Goal: Task Accomplishment & Management: Use online tool/utility

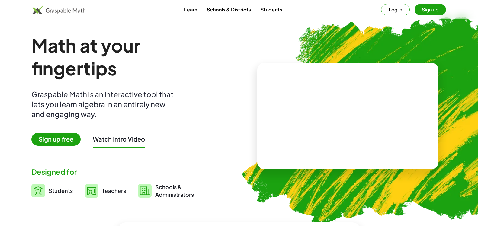
scroll to position [91, 0]
click at [396, 7] on button "Log in" at bounding box center [395, 9] width 29 height 11
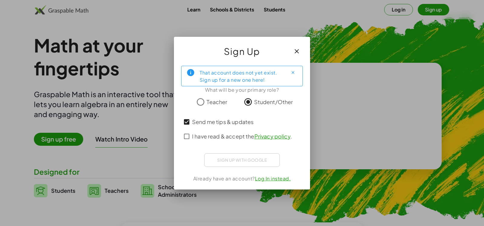
click at [186, 134] on div "I have read & accept the Privacy policy ." at bounding box center [241, 136] width 121 height 15
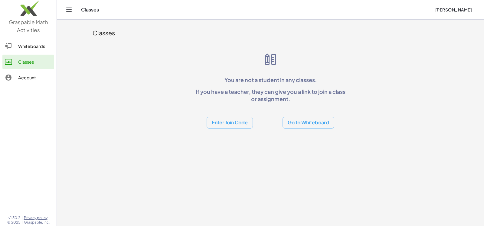
click at [34, 52] on link "Whiteboards" at bounding box center [28, 46] width 52 height 15
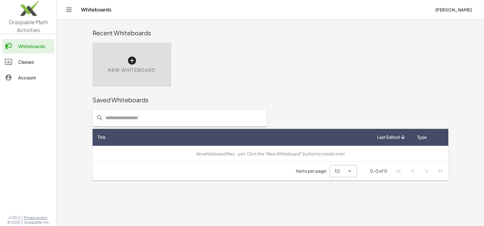
click at [134, 59] on icon at bounding box center [132, 61] width 10 height 10
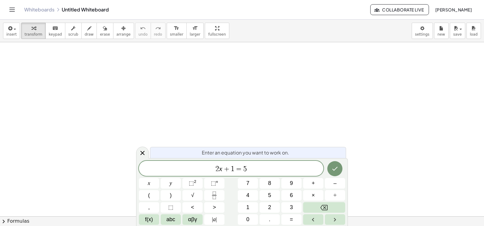
click at [32, 9] on link "Whiteboards" at bounding box center [39, 10] width 30 height 6
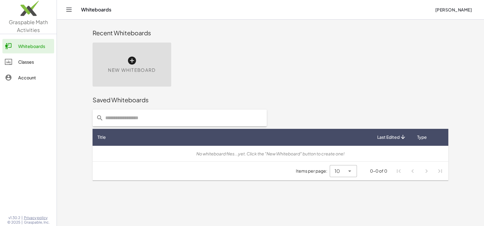
click at [130, 60] on icon at bounding box center [132, 61] width 10 height 10
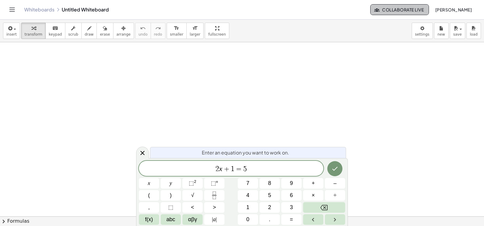
click at [381, 7] on span "Collaborate Live" at bounding box center [399, 9] width 48 height 5
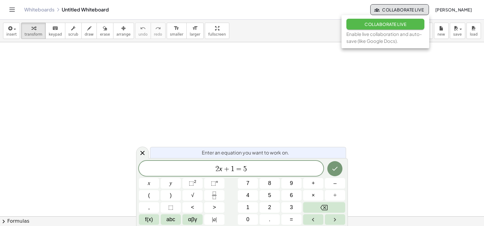
click at [378, 21] on button "Collaborate Live" at bounding box center [385, 24] width 78 height 11
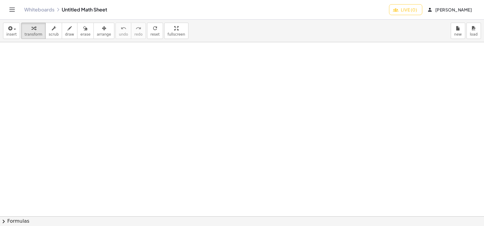
click at [389, 13] on button "Live (0)" at bounding box center [405, 9] width 33 height 11
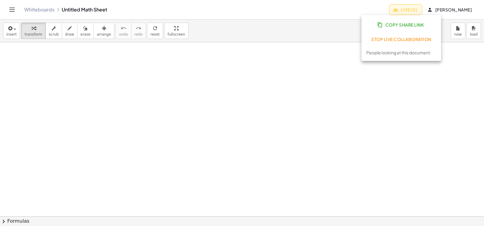
click at [383, 22] on button "Copy Share Link" at bounding box center [401, 24] width 70 height 11
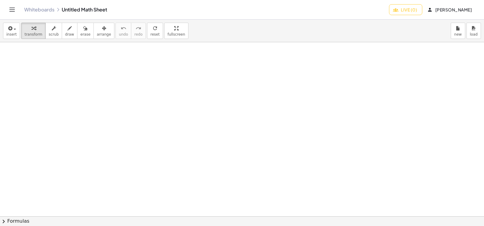
click at [89, 6] on div "Whiteboards Untitled Math Sheet Live (0) NAOMI ALTAMIRANO MACEDA" at bounding box center [241, 9] width 469 height 19
click at [105, 56] on div at bounding box center [242, 216] width 484 height 349
click at [15, 30] on div "button" at bounding box center [11, 27] width 10 height 7
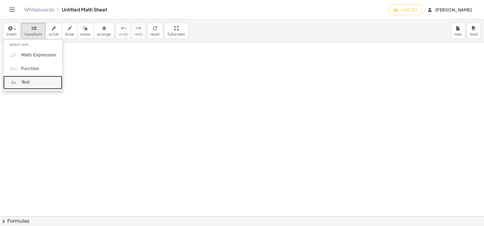
click at [27, 85] on span "Text" at bounding box center [25, 82] width 8 height 6
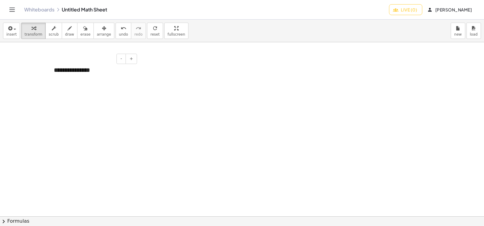
paste div
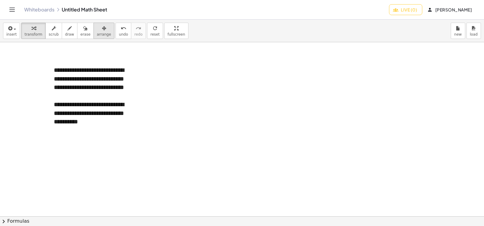
click at [97, 35] on span "arrange" at bounding box center [104, 34] width 14 height 4
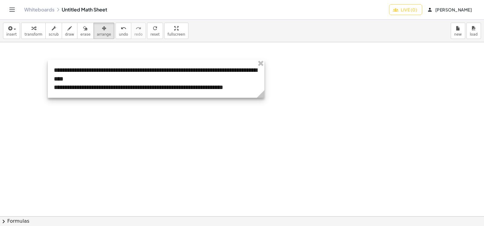
drag, startPoint x: 137, startPoint y: 132, endPoint x: 263, endPoint y: 93, distance: 131.5
click at [263, 93] on icon at bounding box center [261, 94] width 8 height 8
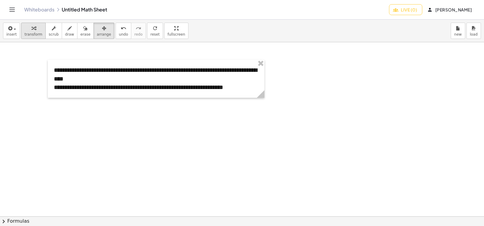
click at [38, 36] on span "transform" at bounding box center [33, 34] width 18 height 4
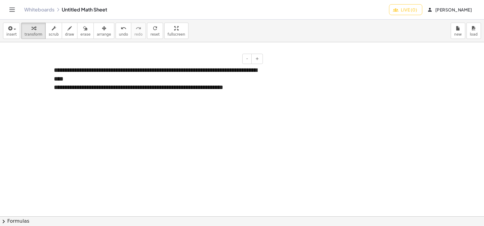
click at [53, 88] on div at bounding box center [51, 79] width 6 height 38
click at [54, 88] on div "**********" at bounding box center [156, 87] width 204 height 9
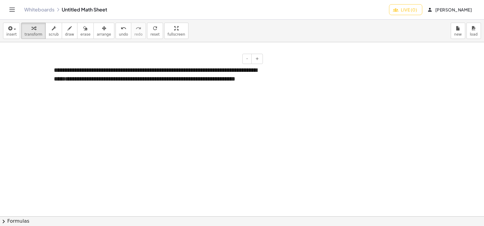
click at [142, 90] on div "**********" at bounding box center [156, 79] width 204 height 26
click at [15, 26] on div "button" at bounding box center [11, 27] width 10 height 7
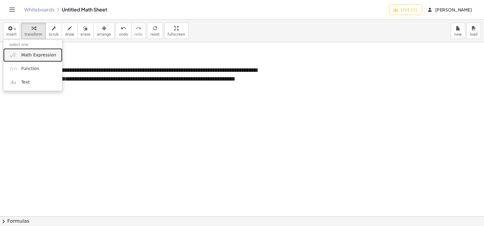
click at [26, 57] on span "Math Expression" at bounding box center [38, 55] width 35 height 6
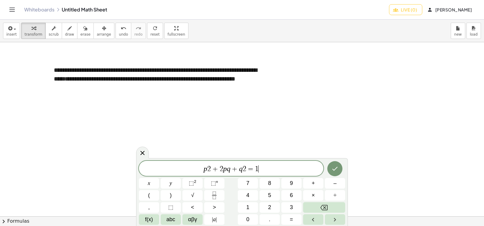
click at [211, 169] on span "+" at bounding box center [215, 169] width 9 height 7
click at [192, 183] on span "⬚" at bounding box center [191, 183] width 5 height 6
click at [244, 168] on span "2" at bounding box center [244, 169] width 4 height 7
click at [245, 169] on span "2" at bounding box center [244, 169] width 4 height 7
click at [195, 181] on sup "2" at bounding box center [195, 182] width 2 height 5
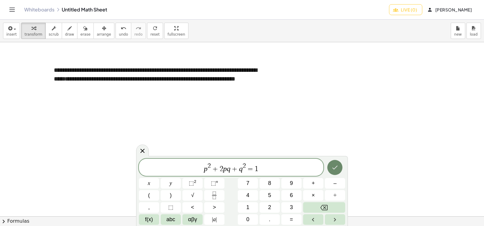
click at [332, 170] on icon "Done" at bounding box center [334, 167] width 7 height 7
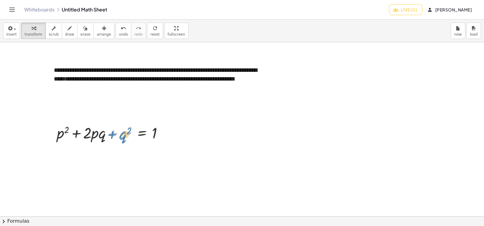
click at [107, 134] on div at bounding box center [112, 132] width 117 height 21
drag, startPoint x: 84, startPoint y: 124, endPoint x: 89, endPoint y: 123, distance: 4.9
click at [89, 124] on div at bounding box center [112, 132] width 117 height 21
drag, startPoint x: 89, startPoint y: 132, endPoint x: 93, endPoint y: 134, distance: 4.7
click at [91, 135] on div at bounding box center [112, 132] width 117 height 21
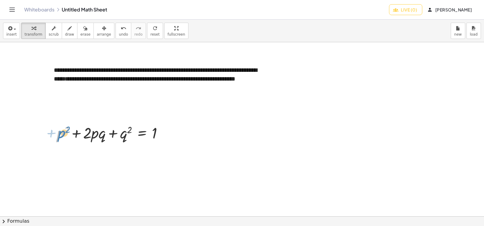
click at [60, 126] on div at bounding box center [112, 132] width 117 height 21
drag, startPoint x: 63, startPoint y: 135, endPoint x: 172, endPoint y: 133, distance: 108.8
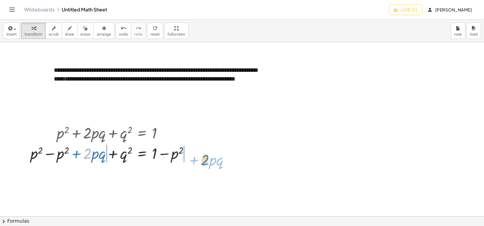
drag, startPoint x: 89, startPoint y: 154, endPoint x: 202, endPoint y: 161, distance: 113.6
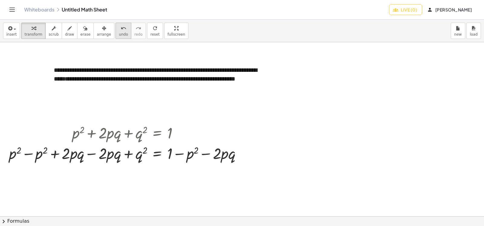
click at [121, 31] on icon "undo" at bounding box center [124, 28] width 6 height 7
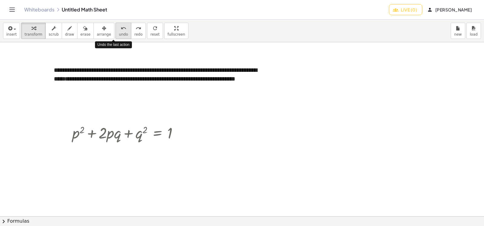
click at [121, 31] on icon "undo" at bounding box center [124, 28] width 6 height 7
click at [180, 135] on div at bounding box center [179, 133] width 7 height 7
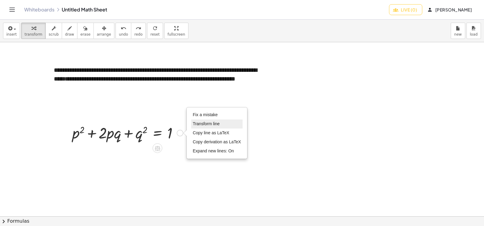
click at [208, 121] on li "Transform line" at bounding box center [216, 124] width 51 height 9
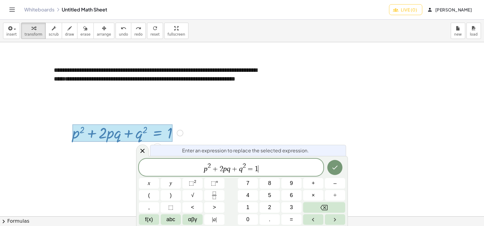
click at [260, 170] on span "p 2 + 2 p q + q 2 = 1 ​" at bounding box center [231, 168] width 184 height 11
drag, startPoint x: 232, startPoint y: 170, endPoint x: 201, endPoint y: 170, distance: 30.5
click at [201, 170] on span "p 2 + 2 p q + q 2 = 1" at bounding box center [231, 168] width 184 height 11
click at [272, 170] on span "p 2 + 2 p q + q 2 = 1" at bounding box center [231, 168] width 184 height 11
click at [335, 184] on span "–" at bounding box center [334, 184] width 3 height 8
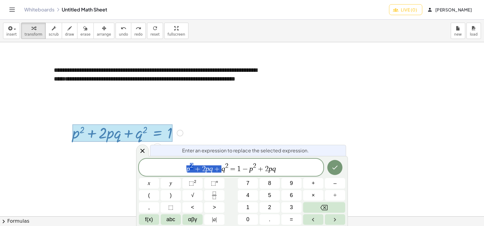
drag, startPoint x: 219, startPoint y: 170, endPoint x: 174, endPoint y: 171, distance: 44.4
click at [231, 170] on span "q 2 = 1 − ​ p 2 + 2 p q" at bounding box center [231, 168] width 184 height 11
click at [147, 194] on button "(" at bounding box center [149, 195] width 20 height 11
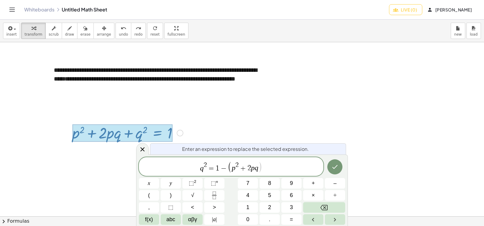
click at [260, 167] on span ")" at bounding box center [260, 166] width 4 height 11
click at [172, 194] on button ")" at bounding box center [170, 195] width 20 height 11
click at [338, 167] on icon "Done" at bounding box center [334, 167] width 7 height 7
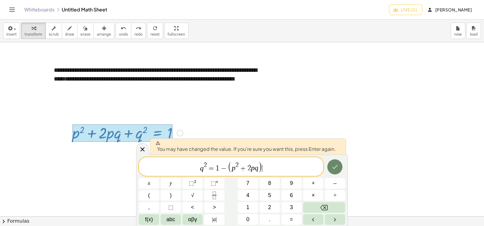
click at [334, 166] on icon "Done" at bounding box center [334, 167] width 7 height 7
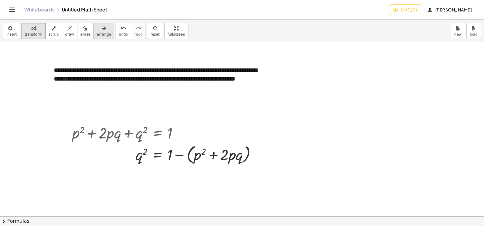
click at [98, 32] on button "arrange" at bounding box center [103, 31] width 21 height 16
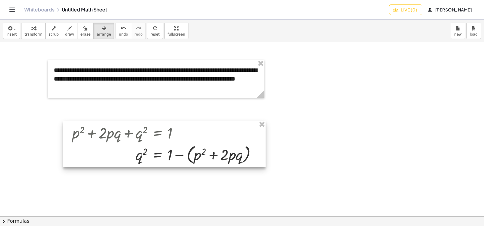
click at [112, 134] on div at bounding box center [164, 144] width 202 height 47
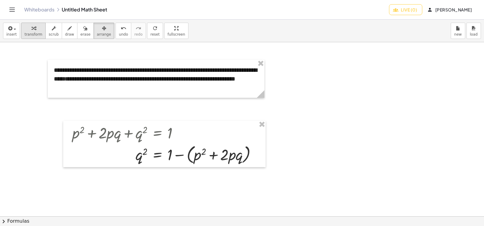
click at [34, 30] on div "button" at bounding box center [33, 27] width 18 height 7
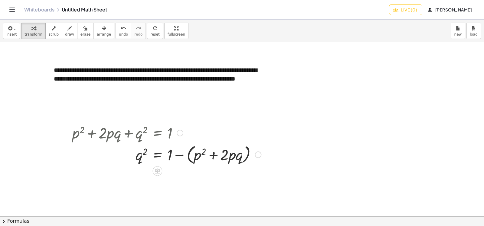
click at [257, 156] on div "Fix a mistake Transform line Copy line as LaTeX Copy derivation as LaTeX Expand…" at bounding box center [257, 155] width 7 height 7
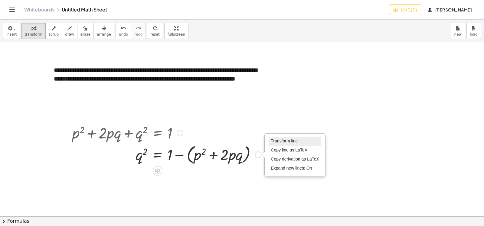
click at [279, 142] on span "Transform line" at bounding box center [283, 141] width 27 height 5
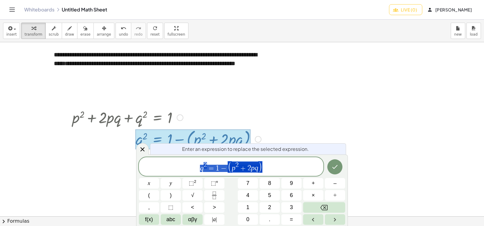
scroll to position [24, 0]
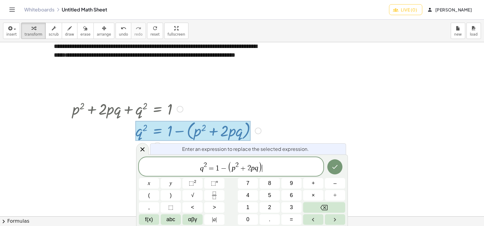
click at [257, 167] on var "q" at bounding box center [256, 168] width 4 height 8
click at [338, 167] on button "Done" at bounding box center [334, 167] width 15 height 15
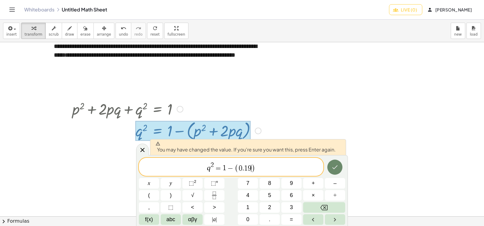
click at [338, 167] on button "Done" at bounding box center [334, 167] width 15 height 15
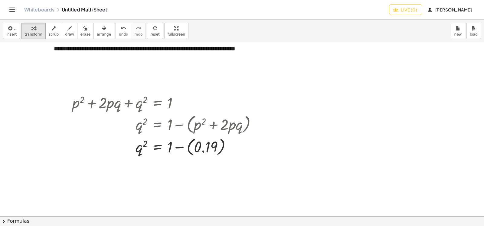
scroll to position [60, 0]
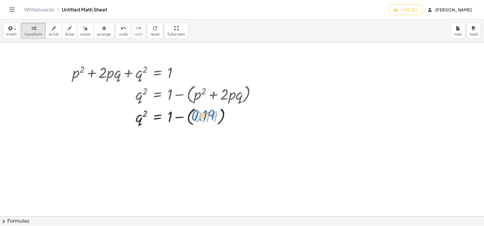
click at [205, 117] on div at bounding box center [166, 116] width 195 height 22
click at [194, 116] on div at bounding box center [166, 116] width 195 height 22
click at [189, 138] on div at bounding box center [166, 138] width 195 height 21
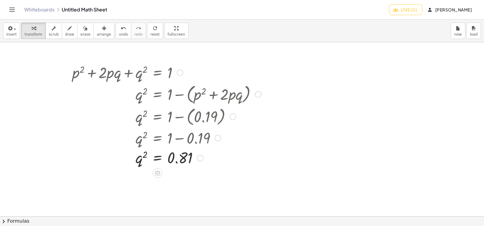
click at [199, 160] on div "Transform line Copy line as LaTeX Copy derivation as LaTeX Expand new lines: On" at bounding box center [200, 158] width 7 height 7
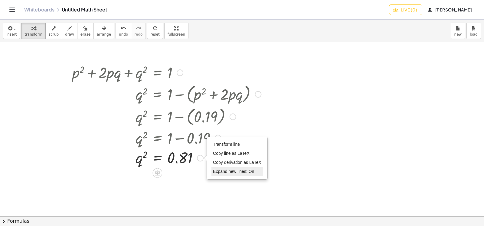
click at [227, 174] on span "Expand new lines: On" at bounding box center [233, 171] width 41 height 5
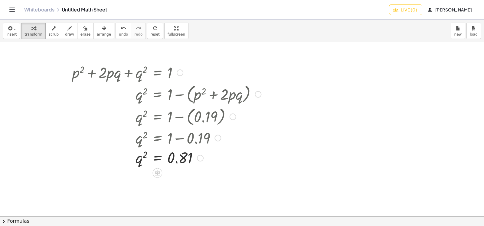
click at [201, 156] on div "Transform line Copy line as LaTeX Copy derivation as LaTeX Expand new lines: On" at bounding box center [200, 158] width 7 height 7
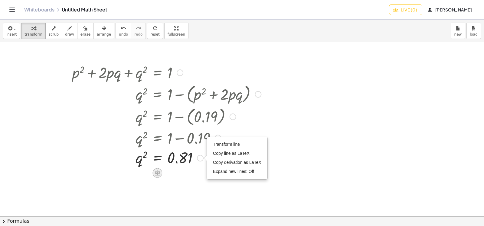
click at [158, 172] on icon at bounding box center [157, 173] width 5 height 5
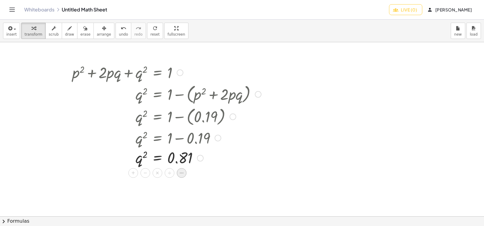
click at [182, 176] on icon at bounding box center [181, 172] width 5 height 5
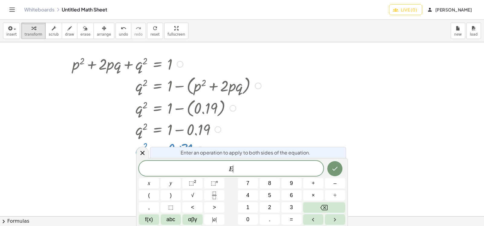
scroll to position [75, 0]
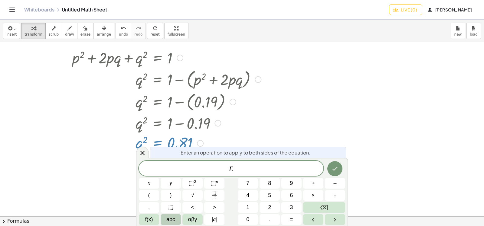
click at [168, 220] on span "abc" at bounding box center [170, 220] width 9 height 8
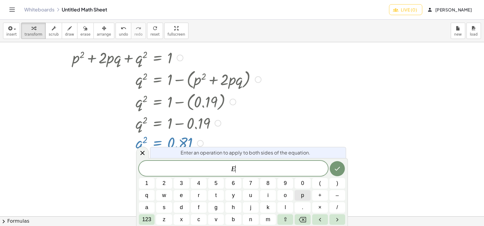
click at [303, 196] on span "p" at bounding box center [302, 196] width 3 height 8
click at [147, 219] on span "123" at bounding box center [146, 220] width 9 height 8
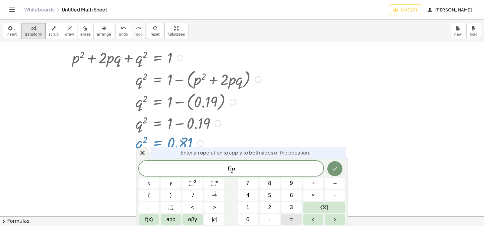
click at [293, 219] on button "=" at bounding box center [291, 220] width 20 height 11
click at [246, 206] on button "1" at bounding box center [248, 207] width 20 height 11
click at [341, 186] on button "–" at bounding box center [335, 183] width 20 height 11
click at [248, 215] on button "0" at bounding box center [248, 220] width 20 height 11
click at [269, 218] on span "." at bounding box center [270, 220] width 2 height 8
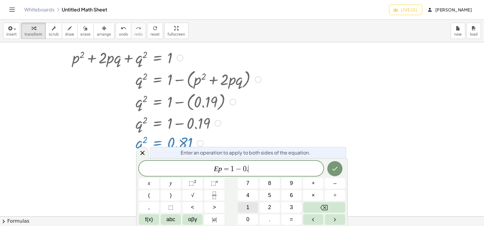
click at [249, 205] on button "1" at bounding box center [248, 207] width 20 height 11
click at [272, 183] on button "8" at bounding box center [269, 183] width 20 height 11
click at [334, 170] on icon "Done" at bounding box center [334, 169] width 5 height 4
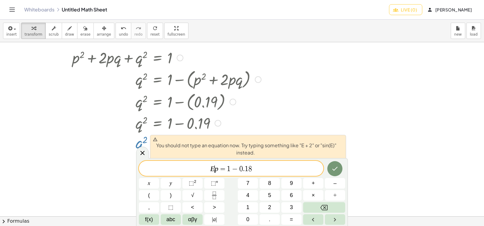
click at [215, 169] on var "p" at bounding box center [217, 169] width 4 height 8
click at [219, 170] on span "=" at bounding box center [222, 169] width 9 height 7
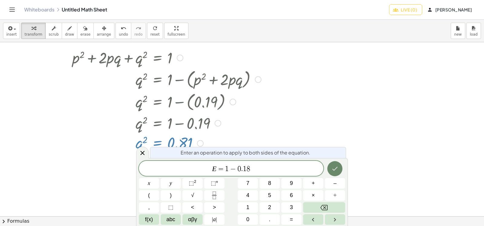
click at [336, 170] on icon "Done" at bounding box center [334, 168] width 7 height 7
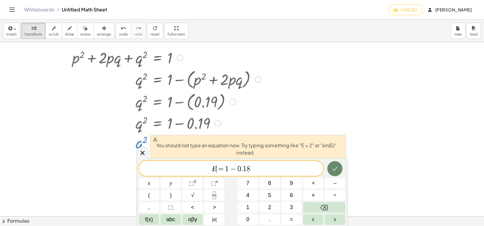
click at [336, 170] on icon "Done" at bounding box center [334, 168] width 7 height 7
click at [223, 170] on span "=" at bounding box center [220, 169] width 9 height 7
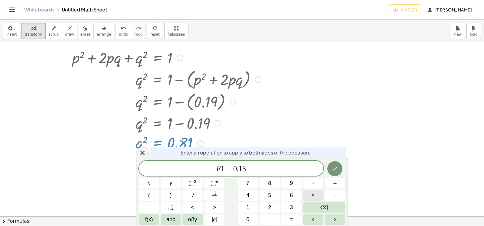
click at [316, 196] on button "×" at bounding box center [313, 195] width 20 height 11
click at [337, 171] on icon "Done" at bounding box center [334, 168] width 7 height 7
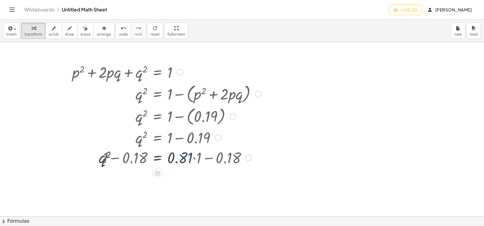
scroll to position [60, 0]
click at [121, 29] on icon "undo" at bounding box center [124, 28] width 6 height 7
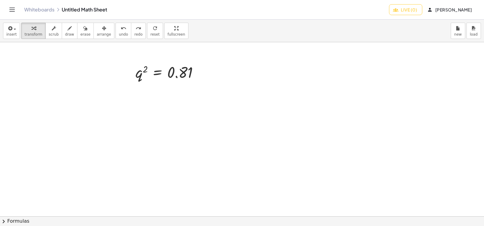
scroll to position [0, 0]
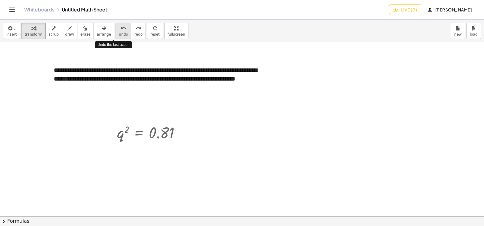
click at [119, 34] on span "undo" at bounding box center [123, 34] width 9 height 4
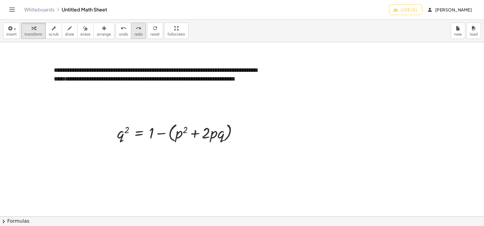
click at [134, 34] on span "redo" at bounding box center [138, 34] width 8 height 4
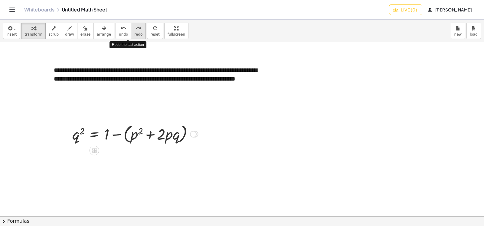
click at [134, 34] on span "redo" at bounding box center [138, 34] width 8 height 4
click at [192, 135] on div at bounding box center [193, 134] width 7 height 7
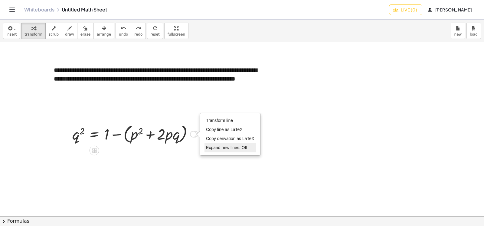
click at [213, 148] on span "Expand new lines: Off" at bounding box center [226, 147] width 41 height 5
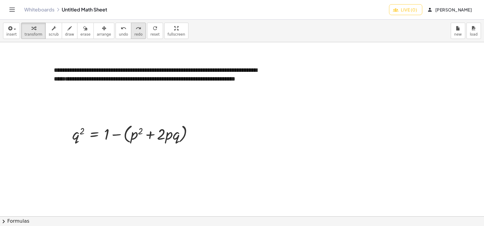
click at [134, 29] on div "redo" at bounding box center [138, 27] width 8 height 7
click at [121, 29] on icon "undo" at bounding box center [124, 28] width 6 height 7
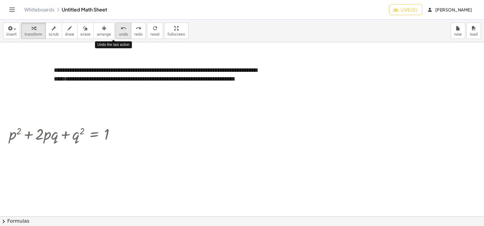
click at [121, 29] on icon "undo" at bounding box center [124, 28] width 6 height 7
click at [131, 31] on button "redo redo" at bounding box center [138, 31] width 15 height 16
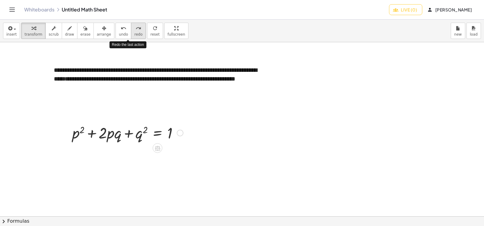
click at [131, 31] on button "redo redo" at bounding box center [138, 31] width 15 height 16
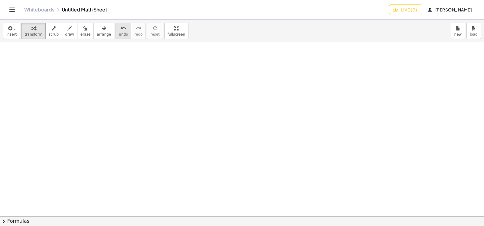
click at [119, 32] on button "undo undo" at bounding box center [123, 31] width 16 height 16
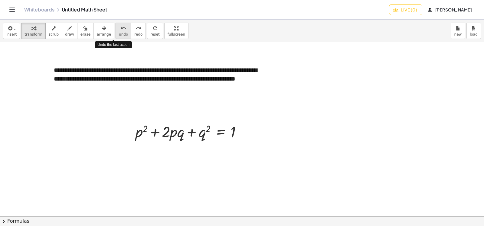
click at [119, 32] on button "undo undo" at bounding box center [123, 31] width 16 height 16
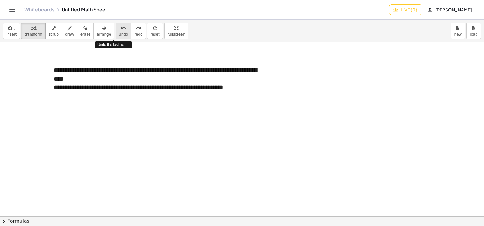
click at [119, 32] on button "undo undo" at bounding box center [123, 31] width 16 height 16
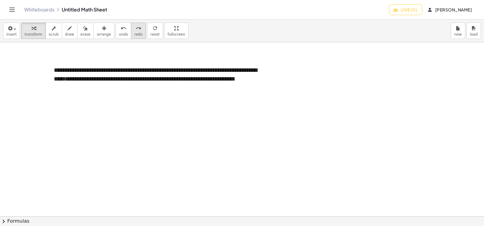
click at [131, 32] on button "redo redo" at bounding box center [138, 31] width 15 height 16
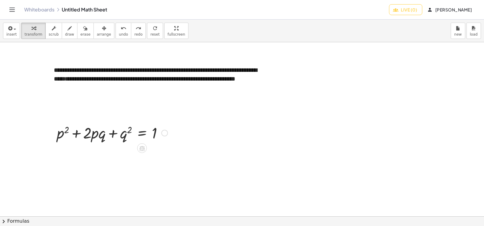
click at [147, 133] on div at bounding box center [112, 132] width 117 height 21
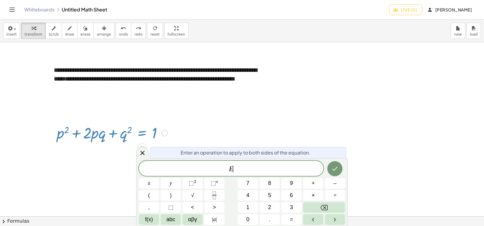
scroll to position [30, 0]
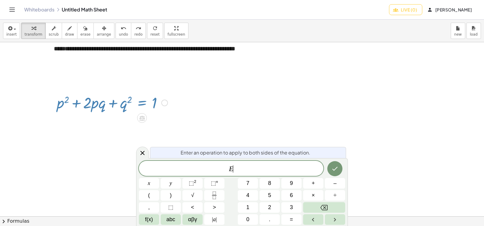
click at [165, 103] on div at bounding box center [164, 103] width 7 height 7
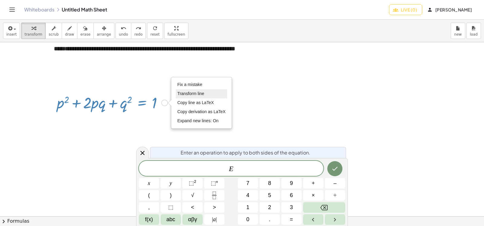
click at [193, 94] on span "Transform line" at bounding box center [190, 93] width 27 height 5
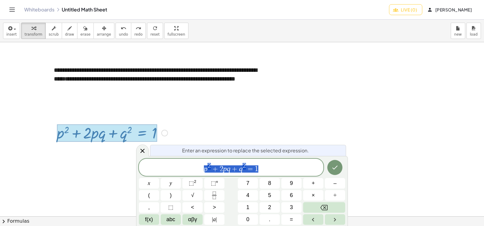
scroll to position [0, 0]
click at [225, 164] on span "p 2 + 2 p q + q 2 = 1" at bounding box center [231, 168] width 184 height 11
drag, startPoint x: 231, startPoint y: 170, endPoint x: 224, endPoint y: 171, distance: 7.6
click at [224, 171] on span "p 2 + 2 p q + q 2 = 1" at bounding box center [231, 168] width 184 height 11
click at [280, 170] on span "p 2 + 2 p q + q 2 = 1 ​" at bounding box center [231, 168] width 184 height 11
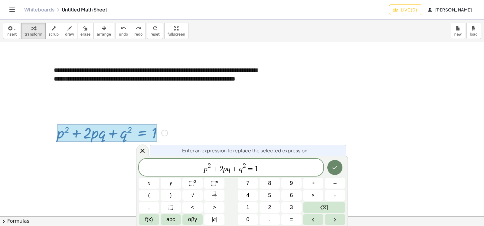
click at [339, 172] on button "Done" at bounding box center [334, 167] width 15 height 15
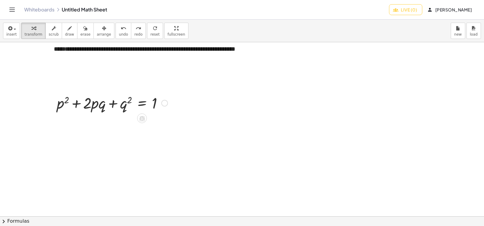
scroll to position [30, 0]
click at [164, 105] on div at bounding box center [164, 103] width 7 height 7
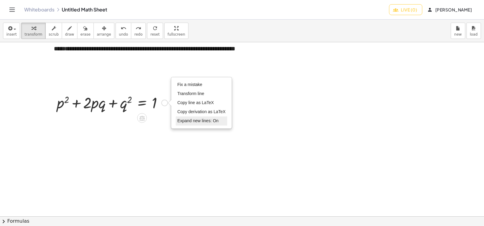
click at [188, 120] on span "Expand new lines: On" at bounding box center [197, 120] width 41 height 5
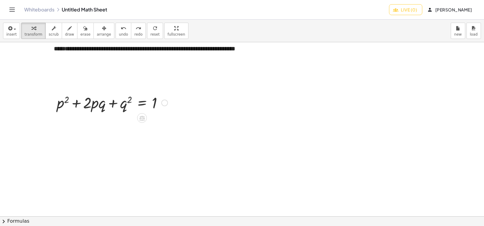
click at [165, 103] on div "Fix a mistake Transform line Copy line as LaTeX Copy derivation as LaTeX Expand…" at bounding box center [164, 103] width 7 height 7
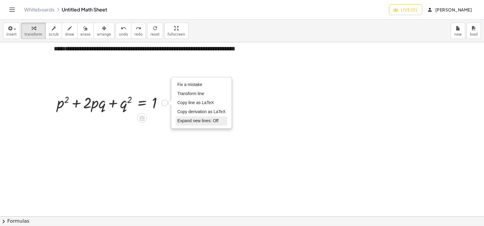
click at [184, 123] on span "Expand new lines: Off" at bounding box center [197, 120] width 41 height 5
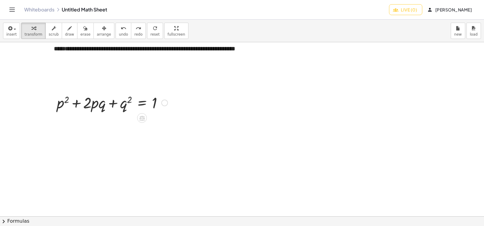
click at [162, 103] on div "Fix a mistake Transform line Copy line as LaTeX Copy derivation as LaTeX Expand…" at bounding box center [164, 103] width 7 height 7
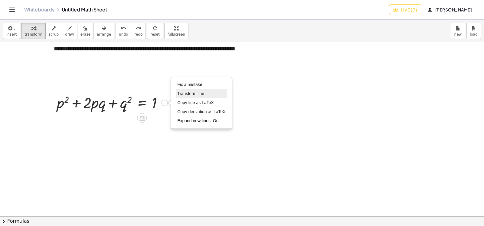
click at [189, 95] on span "Transform line" at bounding box center [190, 93] width 27 height 5
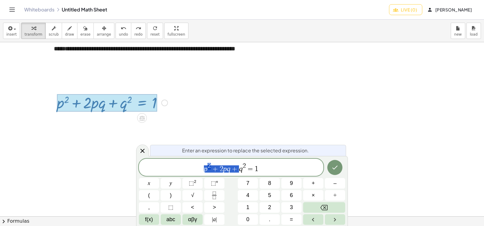
drag, startPoint x: 236, startPoint y: 170, endPoint x: 204, endPoint y: 170, distance: 32.6
click at [248, 170] on span "​ q 2 = 1" at bounding box center [231, 168] width 184 height 11
click at [339, 183] on button "–" at bounding box center [335, 183] width 20 height 11
click at [149, 195] on span "(" at bounding box center [149, 196] width 2 height 8
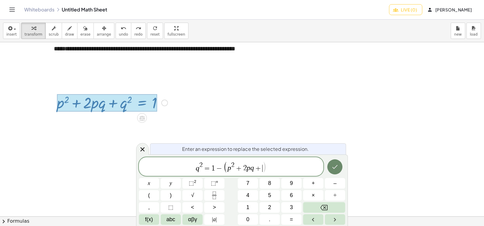
click at [340, 169] on button "Done" at bounding box center [334, 167] width 15 height 15
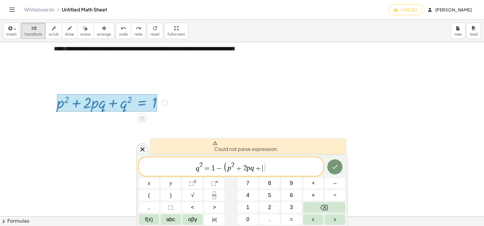
click at [271, 172] on span "q 2 = 1 − ( p 2 + 2 p q + ​ )" at bounding box center [231, 167] width 184 height 12
click at [165, 197] on button ")" at bounding box center [170, 195] width 20 height 11
click at [337, 167] on icon "Done" at bounding box center [334, 167] width 7 height 7
click at [333, 168] on icon "Done" at bounding box center [334, 167] width 5 height 4
click at [329, 171] on button "Done" at bounding box center [334, 167] width 15 height 15
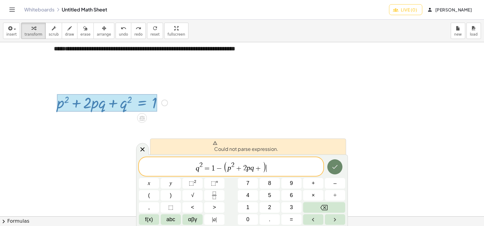
click at [329, 171] on button "Done" at bounding box center [334, 167] width 15 height 15
drag, startPoint x: 213, startPoint y: 144, endPoint x: 216, endPoint y: 145, distance: 3.1
click at [214, 144] on icon at bounding box center [214, 143] width 5 height 5
click at [208, 171] on span "=" at bounding box center [206, 168] width 9 height 7
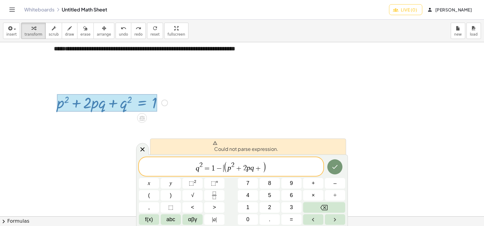
click at [221, 170] on span "−" at bounding box center [219, 168] width 9 height 7
click at [261, 171] on span "+" at bounding box center [258, 168] width 9 height 7
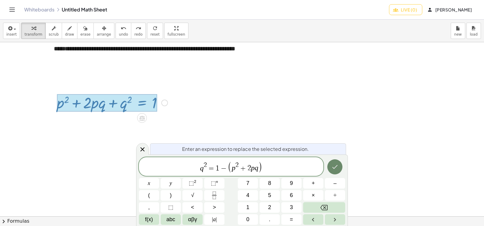
click at [331, 166] on icon "Done" at bounding box center [334, 167] width 7 height 7
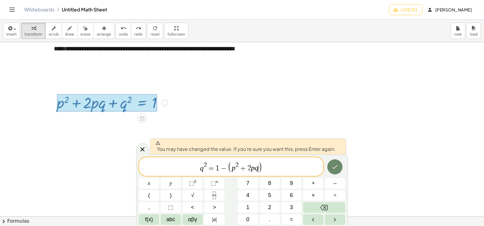
click at [334, 165] on icon "Done" at bounding box center [334, 167] width 7 height 7
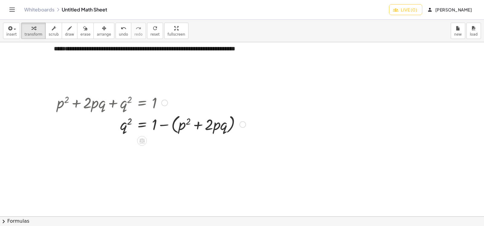
click at [242, 125] on div "Fix a mistake Transform line Copy line as LaTeX Copy derivation as LaTeX Expand…" at bounding box center [242, 124] width 7 height 7
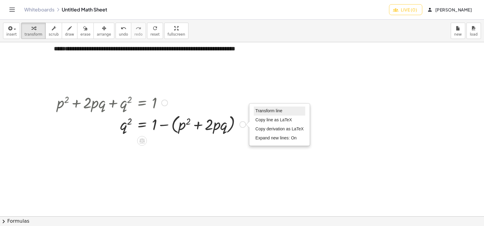
click at [265, 112] on span "Transform line" at bounding box center [268, 110] width 27 height 5
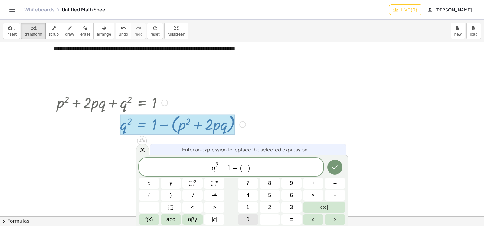
click at [246, 220] on span "0" at bounding box center [247, 220] width 3 height 8
click at [264, 219] on button "." at bounding box center [269, 220] width 20 height 11
click at [250, 209] on button "1" at bounding box center [248, 207] width 20 height 11
click at [293, 181] on span "9" at bounding box center [291, 184] width 3 height 8
click at [334, 168] on icon "Done" at bounding box center [334, 168] width 5 height 4
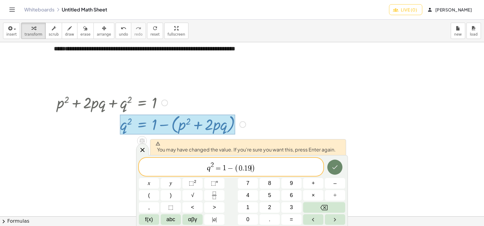
click at [334, 168] on icon "Done" at bounding box center [334, 167] width 7 height 7
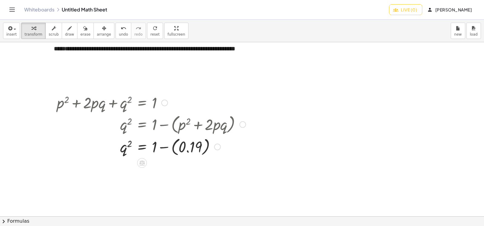
scroll to position [60, 0]
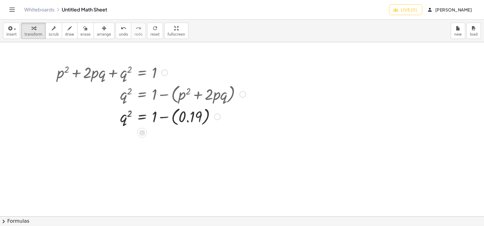
click at [187, 120] on div at bounding box center [151, 116] width 195 height 22
click at [176, 137] on div at bounding box center [151, 138] width 195 height 21
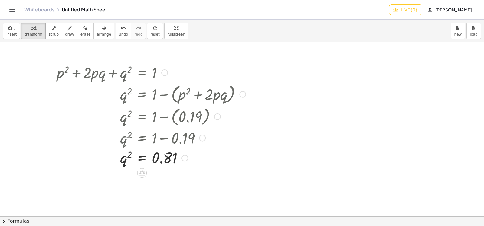
scroll to position [91, 0]
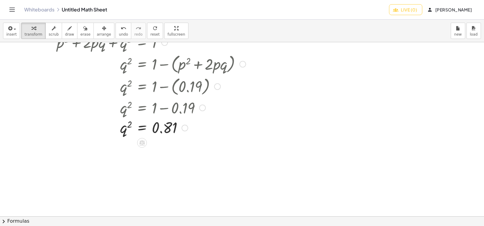
click at [182, 130] on div "Transform line Copy line as LaTeX Copy derivation as LaTeX Expand new lines: On" at bounding box center [184, 128] width 7 height 7
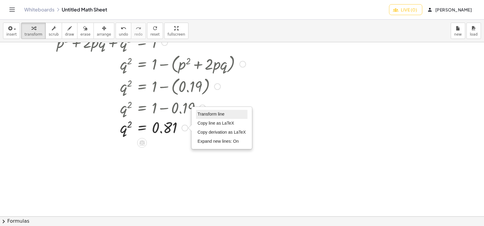
click at [210, 114] on span "Transform line" at bounding box center [210, 114] width 27 height 5
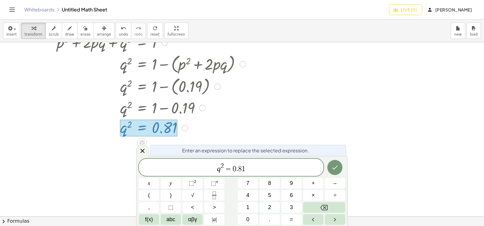
click at [221, 164] on span "2" at bounding box center [221, 166] width 3 height 7
click at [223, 165] on span "2" at bounding box center [221, 166] width 3 height 7
click at [231, 167] on span "=" at bounding box center [228, 169] width 9 height 7
click at [192, 197] on span "√" at bounding box center [192, 196] width 3 height 8
click at [229, 168] on span "√" at bounding box center [229, 168] width 6 height 7
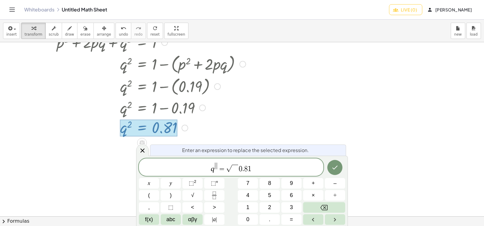
click at [227, 168] on span "√" at bounding box center [229, 168] width 6 height 7
click at [330, 171] on button "Done" at bounding box center [334, 167] width 15 height 15
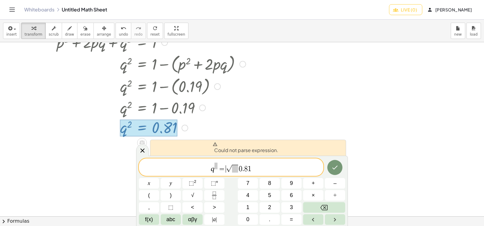
click at [240, 170] on span "0" at bounding box center [240, 169] width 4 height 7
click at [251, 169] on span "q = √ ​ 0 . 8 1" at bounding box center [231, 167] width 184 height 11
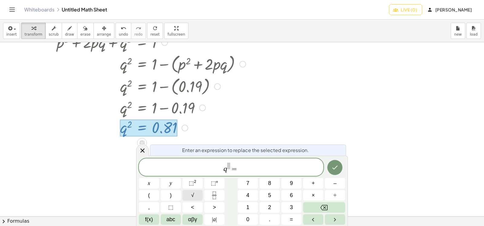
click at [197, 193] on button "√" at bounding box center [192, 195] width 20 height 11
click at [218, 165] on span "​" at bounding box center [217, 166] width 3 height 7
click at [219, 169] on span "=" at bounding box center [223, 169] width 9 height 7
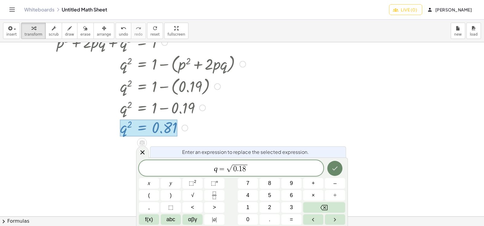
click at [335, 170] on icon "Done" at bounding box center [334, 169] width 5 height 4
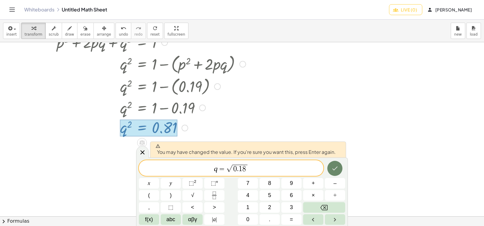
click at [337, 169] on icon "Done" at bounding box center [334, 168] width 7 height 7
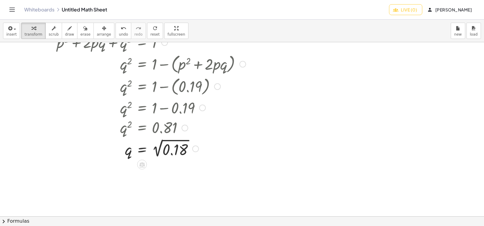
scroll to position [121, 0]
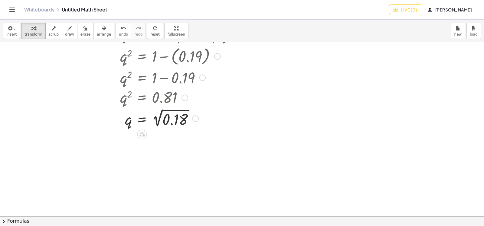
click at [180, 120] on div at bounding box center [151, 118] width 195 height 22
click at [178, 121] on div at bounding box center [149, 118] width 190 height 22
click at [197, 119] on div at bounding box center [195, 118] width 7 height 7
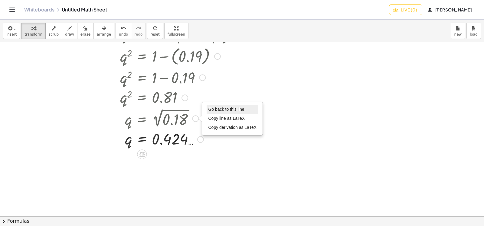
click at [222, 110] on span "Go back to this line" at bounding box center [226, 109] width 36 height 5
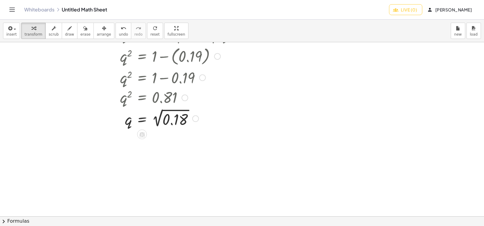
click at [193, 118] on div "Go back to this line Copy line as LaTeX Copy derivation as LaTeX" at bounding box center [195, 118] width 7 height 7
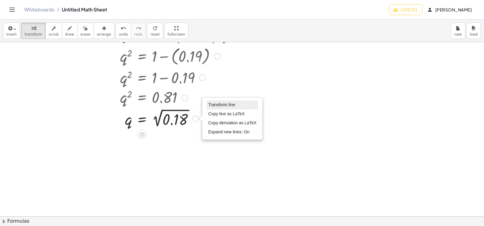
click at [216, 105] on span "Transform line" at bounding box center [221, 104] width 27 height 5
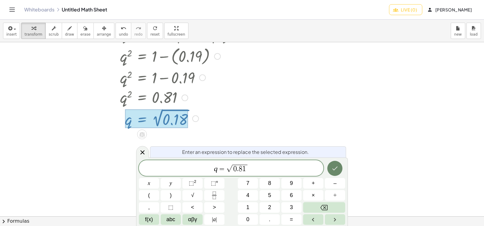
click at [339, 170] on button "Done" at bounding box center [334, 168] width 15 height 15
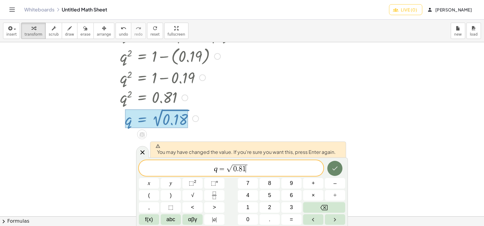
click at [339, 170] on button "Done" at bounding box center [334, 168] width 15 height 15
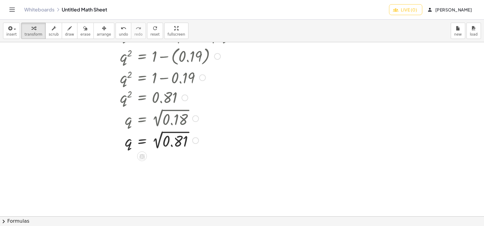
click at [184, 99] on div at bounding box center [184, 98] width 7 height 7
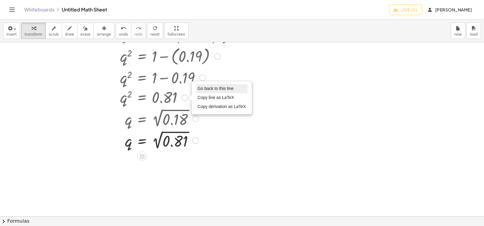
click at [219, 89] on span "Go back to this line" at bounding box center [215, 88] width 36 height 5
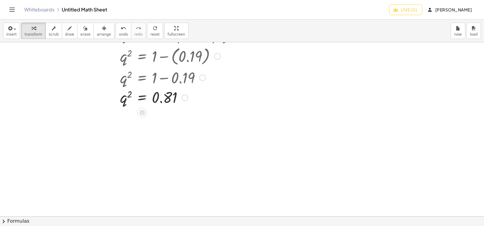
click at [183, 97] on div "Go back to this line Copy line as LaTeX Copy derivation as LaTeX" at bounding box center [184, 98] width 7 height 7
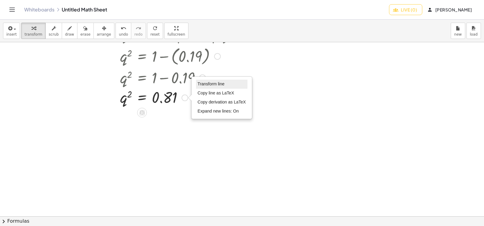
click at [214, 85] on span "Transform line" at bounding box center [210, 84] width 27 height 5
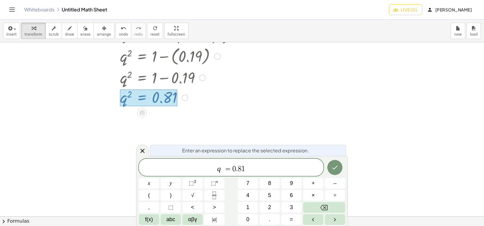
click at [223, 170] on span "q ​ = 0 . 8 1" at bounding box center [231, 168] width 184 height 11
click at [225, 170] on span "=" at bounding box center [228, 169] width 9 height 7
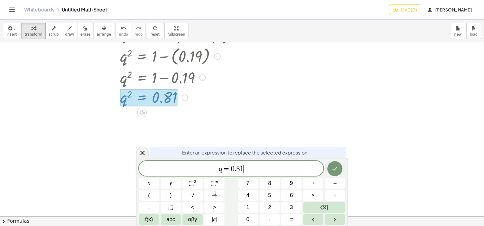
click at [244, 168] on span "q = 0 . 8 1 ​" at bounding box center [231, 169] width 184 height 8
click at [192, 193] on span "√" at bounding box center [192, 196] width 3 height 8
click at [335, 168] on icon "Done" at bounding box center [334, 168] width 7 height 7
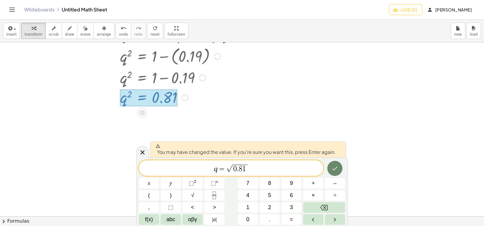
click at [335, 168] on icon "Done" at bounding box center [334, 168] width 7 height 7
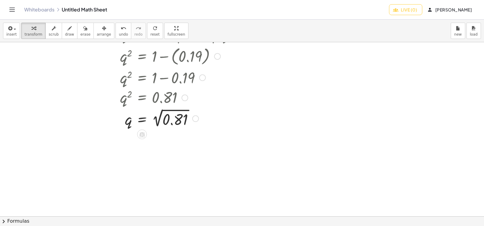
click at [182, 120] on div at bounding box center [151, 118] width 195 height 22
click at [178, 142] on div "Transform line Copy line as LaTeX Copy derivation as LaTeX Expand new lines: On" at bounding box center [177, 139] width 7 height 7
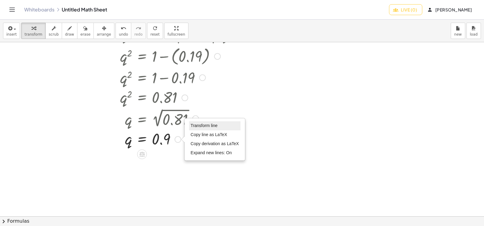
click at [226, 127] on li "Transform line" at bounding box center [214, 125] width 51 height 9
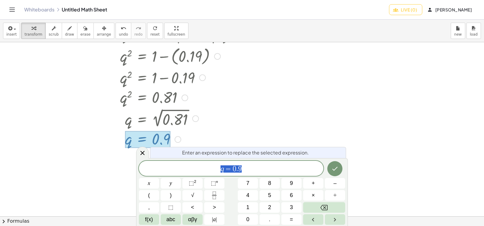
click at [248, 171] on span "q = 0 . 9" at bounding box center [231, 169] width 184 height 8
click at [231, 172] on span "=" at bounding box center [228, 169] width 9 height 7
click at [174, 222] on span "abc" at bounding box center [170, 220] width 9 height 8
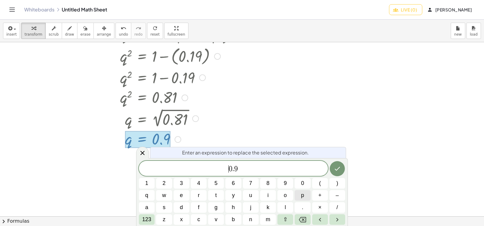
click at [304, 193] on span "p" at bounding box center [302, 196] width 3 height 8
click at [145, 217] on span "123" at bounding box center [146, 220] width 9 height 8
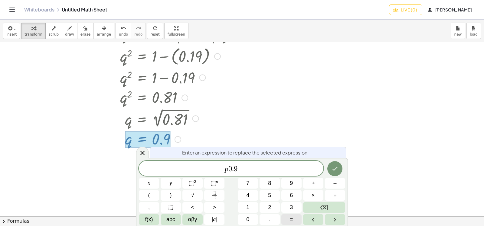
click at [294, 220] on button "=" at bounding box center [291, 220] width 20 height 11
click at [244, 207] on button "1" at bounding box center [248, 207] width 20 height 11
click at [343, 185] on button "–" at bounding box center [335, 183] width 20 height 11
click at [336, 163] on button "Done" at bounding box center [334, 168] width 15 height 15
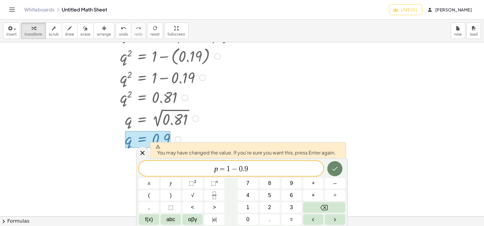
click at [336, 163] on button "Done" at bounding box center [334, 168] width 15 height 15
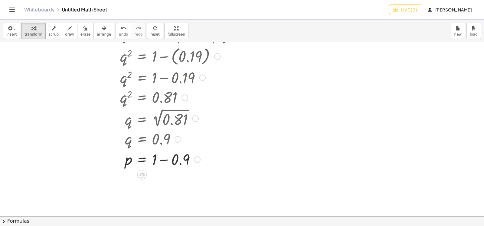
click at [185, 159] on div at bounding box center [151, 159] width 195 height 21
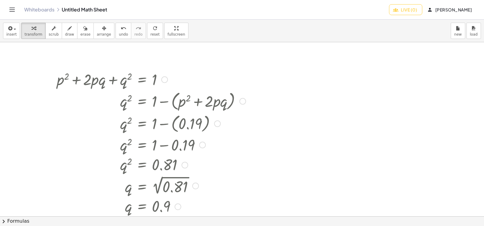
scroll to position [23, 0]
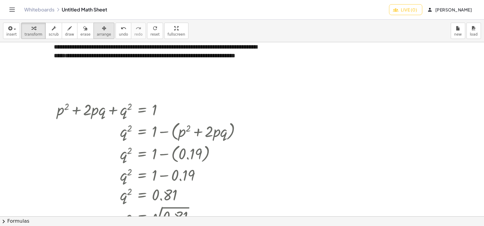
click at [100, 31] on div "button" at bounding box center [104, 27] width 14 height 7
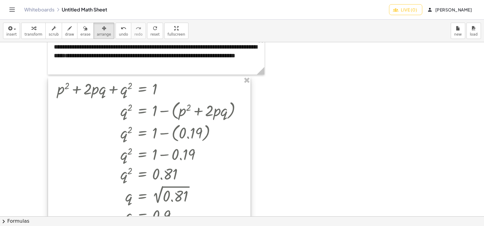
drag, startPoint x: 135, startPoint y: 117, endPoint x: 135, endPoint y: 96, distance: 20.9
click at [135, 96] on div at bounding box center [149, 172] width 202 height 191
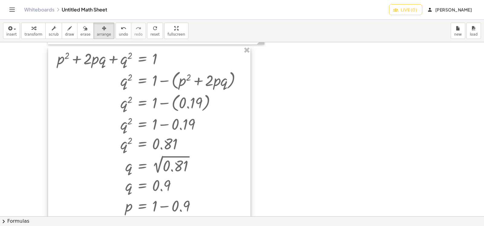
scroll to position [114, 0]
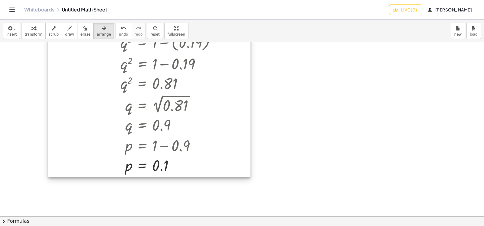
click at [163, 165] on div at bounding box center [149, 81] width 202 height 191
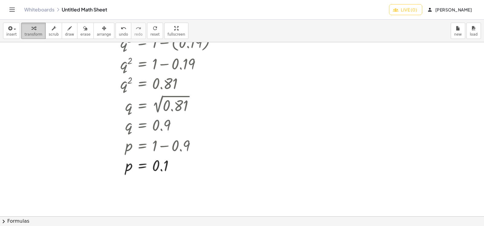
click at [40, 31] on button "transform" at bounding box center [33, 31] width 24 height 16
click at [179, 167] on div "Transform line Copy line as LaTeX Copy derivation as LaTeX Expand new lines: On" at bounding box center [176, 166] width 7 height 7
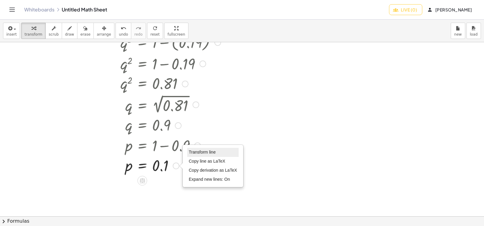
click at [201, 153] on span "Transform line" at bounding box center [202, 152] width 27 height 5
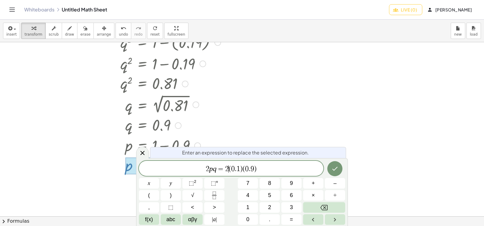
click at [229, 168] on span "(" at bounding box center [229, 169] width 2 height 7
click at [230, 168] on span "2 p q = 2 ( ​ 0 . 1 ) ( 0 . 9 )" at bounding box center [231, 169] width 184 height 8
click at [335, 172] on icon "Done" at bounding box center [334, 168] width 7 height 7
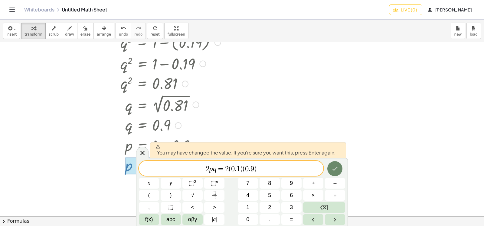
click at [330, 170] on button "Done" at bounding box center [334, 168] width 15 height 15
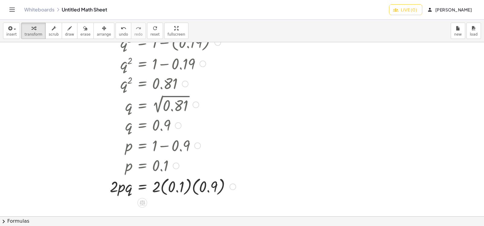
scroll to position [144, 0]
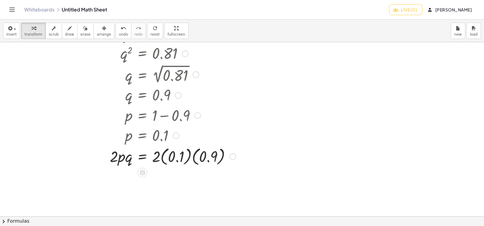
click at [169, 157] on div at bounding box center [151, 156] width 195 height 22
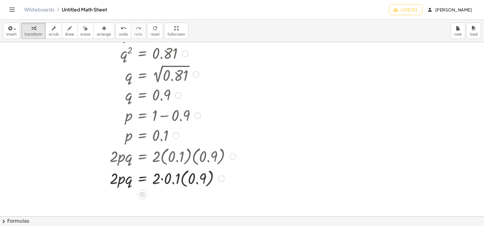
click at [167, 180] on div at bounding box center [151, 178] width 195 height 22
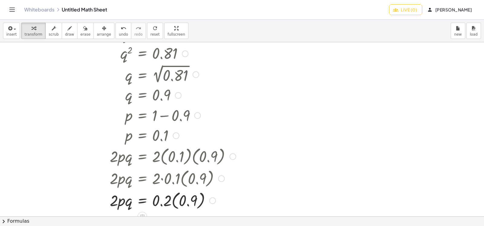
click at [181, 203] on div at bounding box center [151, 200] width 195 height 22
click at [173, 203] on div at bounding box center [151, 200] width 195 height 21
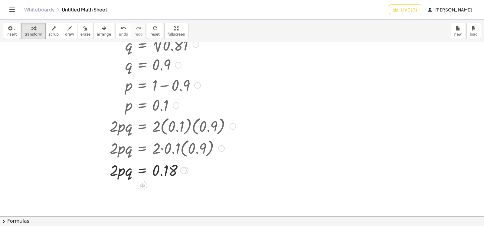
click at [188, 171] on div "Transform line Copy line as LaTeX Copy derivation as LaTeX Expand new lines: On" at bounding box center [185, 170] width 7 height 7
click at [184, 172] on div "Transform line Copy line as LaTeX Copy derivation as LaTeX Expand new lines: On" at bounding box center [183, 170] width 7 height 7
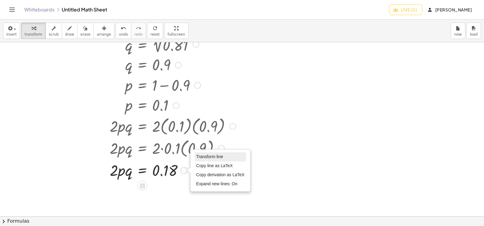
click at [221, 158] on span "Transform line" at bounding box center [209, 156] width 27 height 5
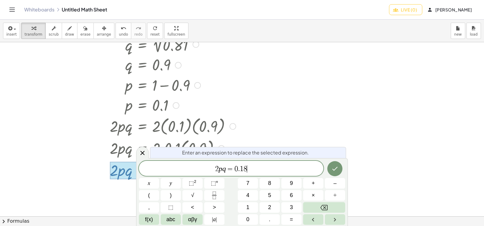
click at [261, 169] on span "2 p q = 0 . 1 8 ​" at bounding box center [231, 169] width 184 height 8
click at [315, 194] on button "×" at bounding box center [313, 195] width 20 height 11
click at [252, 208] on button "1" at bounding box center [248, 207] width 20 height 11
click at [249, 219] on span "0" at bounding box center [247, 220] width 3 height 8
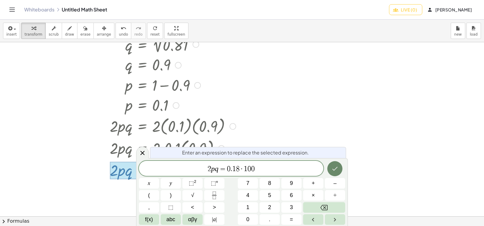
click at [342, 169] on button "Done" at bounding box center [334, 168] width 15 height 15
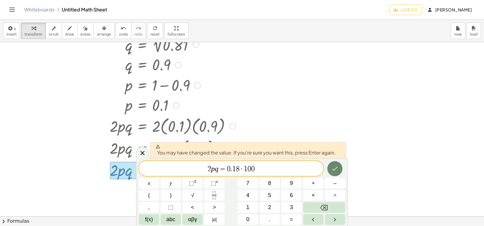
click at [340, 168] on button "Done" at bounding box center [334, 168] width 15 height 15
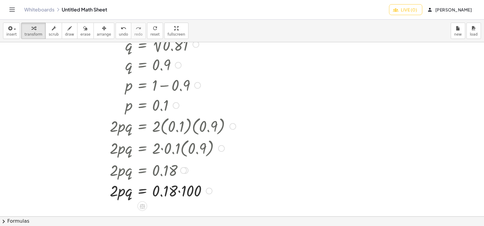
scroll to position [235, 0]
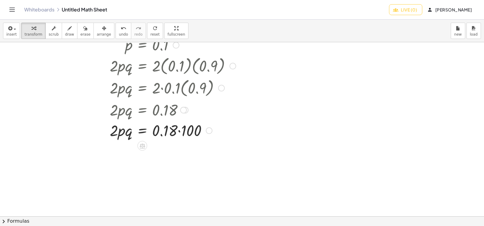
click at [172, 132] on div at bounding box center [151, 130] width 195 height 21
click at [189, 130] on div at bounding box center [151, 130] width 195 height 21
click at [173, 150] on div "Transform line Copy line as LaTeX Copy derivation as LaTeX Expand new lines: On" at bounding box center [173, 151] width 7 height 7
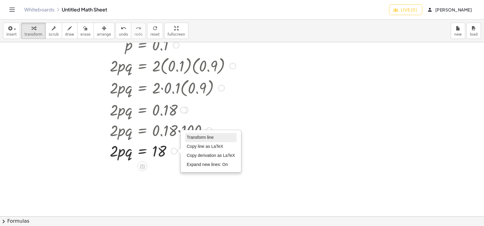
click at [207, 134] on li "Transform line" at bounding box center [210, 137] width 51 height 9
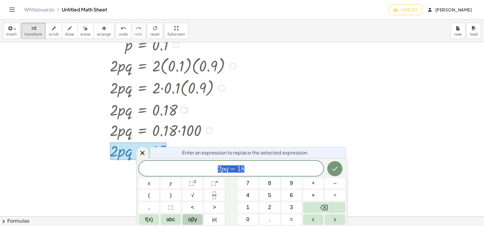
click at [190, 217] on span "αβγ" at bounding box center [192, 220] width 9 height 8
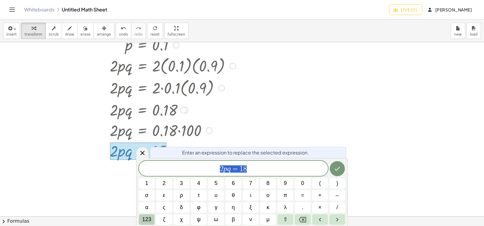
click at [150, 222] on span "123" at bounding box center [146, 220] width 9 height 8
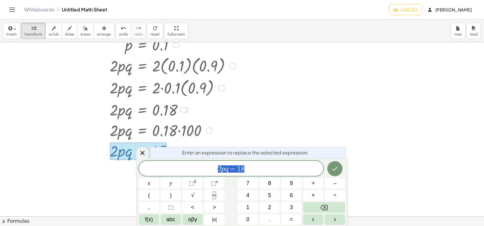
click at [150, 222] on span "f(x)" at bounding box center [149, 220] width 8 height 8
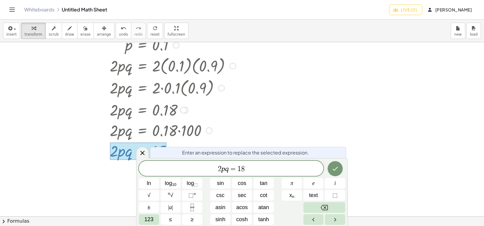
click at [294, 216] on div "2 p q = 1 8 ln log 10 log ⬚ sin cos tan π e i √ n √ ⬚ n csc sec cot x n text ⬚ …" at bounding box center [242, 193] width 206 height 64
click at [308, 224] on button "Left arrow" at bounding box center [313, 220] width 20 height 11
click at [333, 219] on icon "Right arrow" at bounding box center [334, 219] width 7 height 7
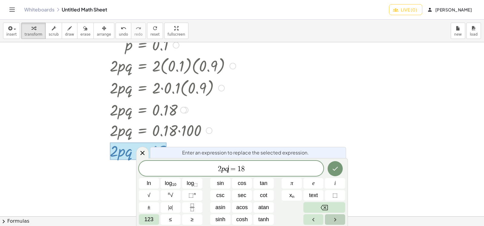
click at [333, 219] on icon "Right arrow" at bounding box center [334, 219] width 7 height 7
click at [150, 218] on span "123" at bounding box center [148, 220] width 9 height 8
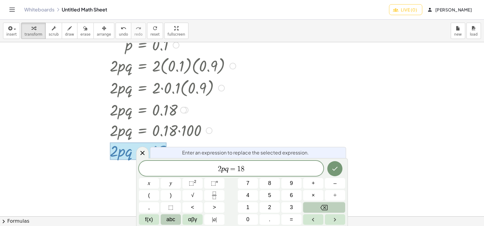
click at [163, 219] on button "abc" at bounding box center [170, 220] width 20 height 11
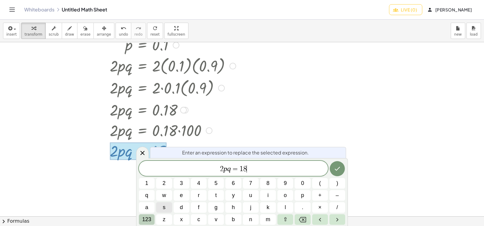
click at [149, 219] on span "123" at bounding box center [146, 220] width 9 height 8
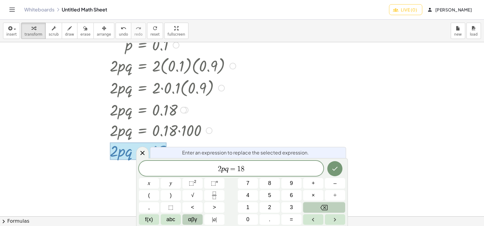
click at [194, 221] on span "αβγ" at bounding box center [192, 220] width 9 height 8
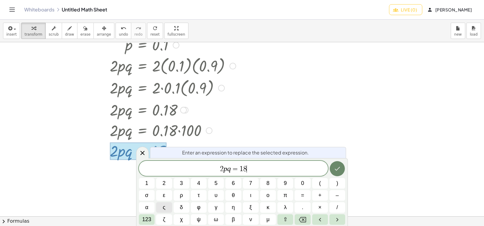
click at [341, 167] on button "Done" at bounding box center [336, 168] width 15 height 15
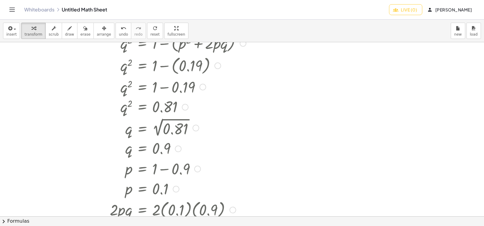
scroll to position [181, 0]
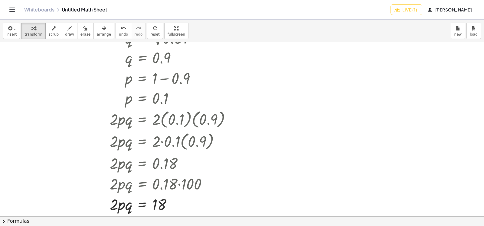
click at [93, 10] on div "Whiteboards Untitled Math Sheet" at bounding box center [207, 10] width 366 height 6
click at [106, 13] on div "Whiteboards Untitled Math Sheet Live (1) NAOMI ALTAMIRANO MACEDA" at bounding box center [241, 9] width 469 height 19
click at [113, 9] on div "Whiteboards Untitled Math Sheet" at bounding box center [207, 10] width 366 height 6
click at [108, 9] on div "Whiteboards Untitled Math Sheet" at bounding box center [207, 10] width 366 height 6
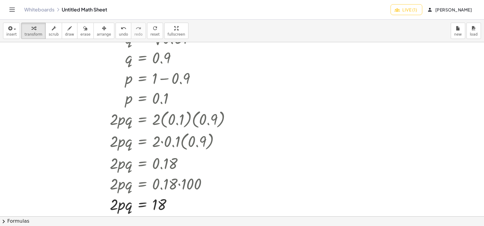
click at [107, 9] on div "Whiteboards Untitled Math Sheet" at bounding box center [207, 10] width 366 height 6
click at [105, 11] on div "Whiteboards Untitled Math Sheet" at bounding box center [207, 10] width 366 height 6
click at [91, 9] on div "Whiteboards Untitled Math Sheet" at bounding box center [207, 10] width 366 height 6
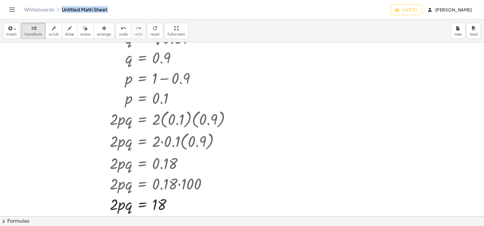
click at [91, 9] on div "Whiteboards Untitled Math Sheet" at bounding box center [207, 10] width 366 height 6
click at [101, 10] on div "Whiteboards Untitled Math Sheet" at bounding box center [207, 10] width 366 height 6
click at [118, 10] on div "Whiteboards Untitled Math Sheet" at bounding box center [207, 10] width 366 height 6
click at [106, 12] on div "Whiteboards Untitled Math Sheet" at bounding box center [207, 10] width 366 height 6
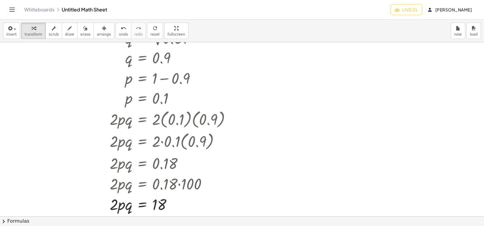
click at [97, 10] on div "Whiteboards Untitled Math Sheet" at bounding box center [207, 10] width 366 height 6
click at [395, 10] on span "Live (1)" at bounding box center [405, 9] width 21 height 5
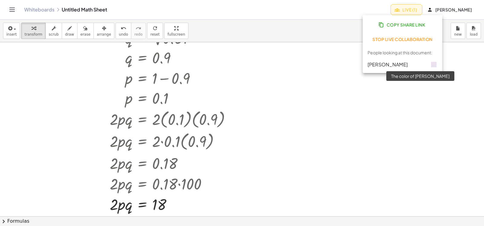
click at [437, 65] on icon at bounding box center [433, 64] width 7 height 7
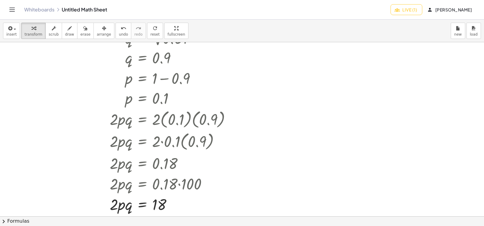
click at [395, 9] on span "Live (1)" at bounding box center [405, 9] width 21 height 5
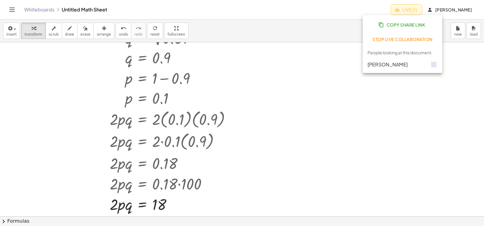
click at [411, 96] on div at bounding box center [242, 122] width 484 height 523
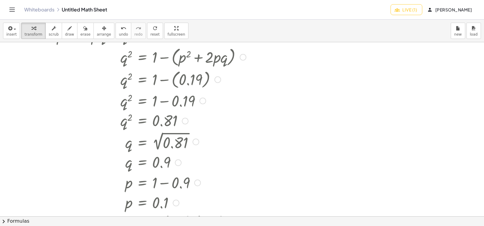
scroll to position [0, 0]
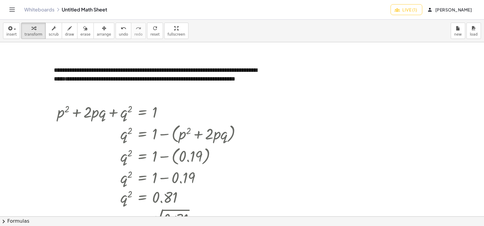
click at [91, 9] on div "Whiteboards Untitled Math Sheet" at bounding box center [207, 10] width 366 height 6
click at [79, 10] on div "Whiteboards Untitled Math Sheet" at bounding box center [207, 10] width 366 height 6
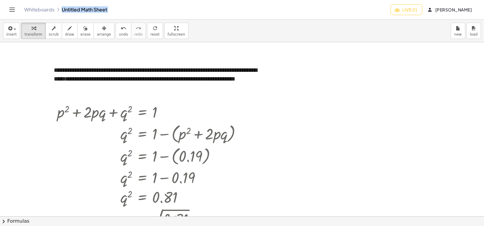
click at [79, 10] on div "Whiteboards Untitled Math Sheet" at bounding box center [207, 10] width 366 height 6
click at [80, 10] on div "Whiteboards Untitled Math Sheet" at bounding box center [207, 10] width 366 height 6
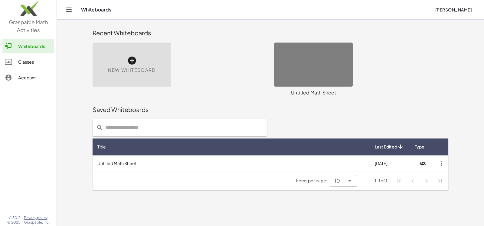
click at [318, 92] on div "Untitled Math Sheet" at bounding box center [313, 92] width 79 height 7
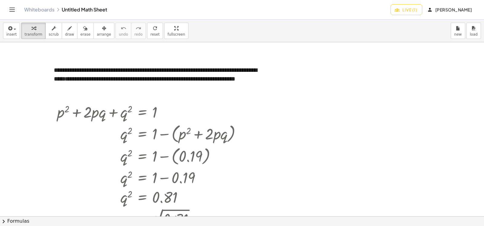
drag, startPoint x: 327, startPoint y: 93, endPoint x: 98, endPoint y: 8, distance: 244.4
click at [98, 8] on div "Whiteboards Untitled Math Sheet" at bounding box center [207, 10] width 366 height 6
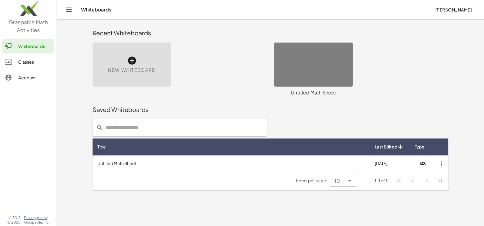
drag, startPoint x: 225, startPoint y: 94, endPoint x: 362, endPoint y: 44, distance: 145.9
click at [295, 93] on div "Untitled Math Sheet" at bounding box center [313, 92] width 79 height 7
click at [362, 44] on div "Connecting to server... × chevron_right Formulas Drag one side of a formula ont…" at bounding box center [360, 69] width 181 height 61
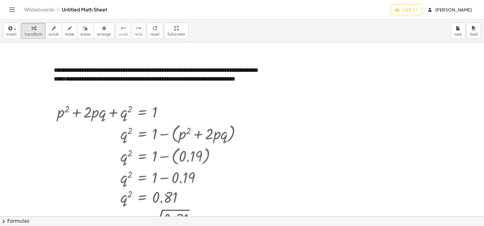
click at [5, 221] on span "chevron_right" at bounding box center [3, 221] width 7 height 7
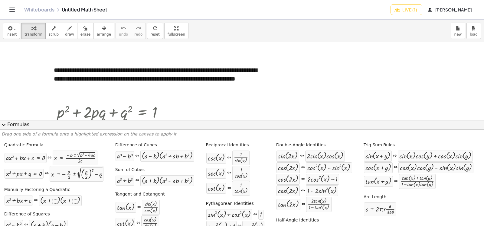
click at [268, 85] on div at bounding box center [242, 220] width 484 height 357
click at [5, 126] on span "expand_more" at bounding box center [3, 124] width 7 height 7
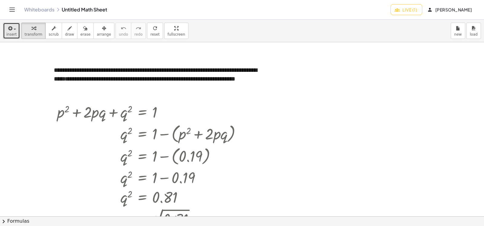
click at [10, 37] on span "insert" at bounding box center [11, 34] width 10 height 4
click at [12, 34] on span "insert" at bounding box center [11, 34] width 10 height 4
click at [287, 83] on div at bounding box center [242, 220] width 484 height 357
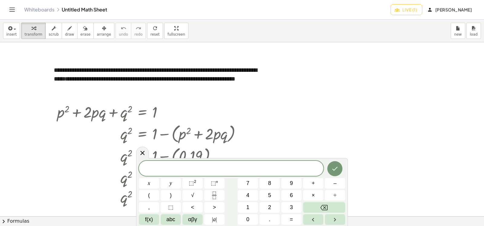
click at [328, 140] on div at bounding box center [242, 220] width 484 height 357
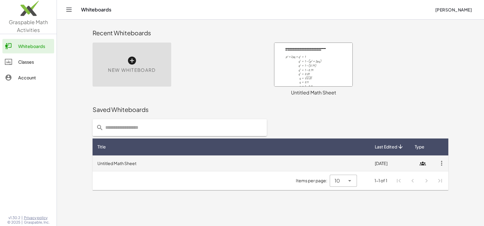
click at [443, 165] on icon "button" at bounding box center [441, 163] width 11 height 11
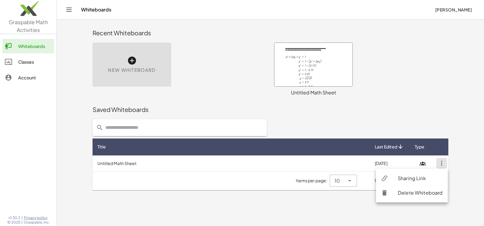
click at [432, 178] on div "Sharing Link" at bounding box center [419, 178] width 45 height 7
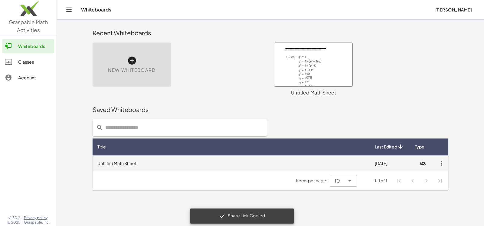
click at [422, 163] on icon at bounding box center [422, 163] width 11 height 11
click at [388, 163] on td "8/25/2025" at bounding box center [389, 164] width 39 height 16
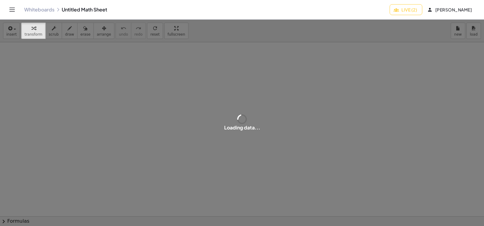
click at [96, 8] on div "Whiteboards Untitled Math Sheet" at bounding box center [206, 10] width 365 height 6
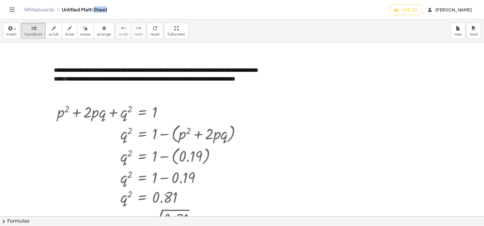
click at [96, 8] on div "Whiteboards Untitled Math Sheet" at bounding box center [206, 10] width 365 height 6
click at [10, 8] on icon "Toggle navigation" at bounding box center [12, 10] width 5 height 4
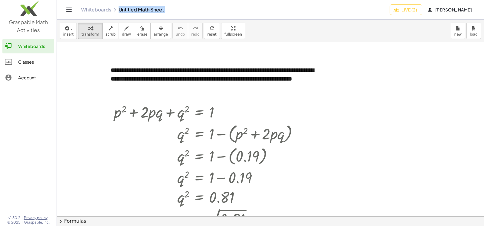
click at [26, 78] on div "Account" at bounding box center [35, 77] width 34 height 7
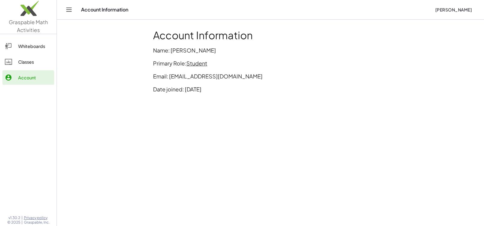
click at [29, 47] on div "Whiteboards" at bounding box center [35, 46] width 34 height 7
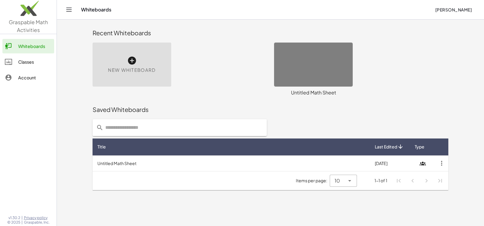
click at [232, 69] on div "New Whiteboard" at bounding box center [179, 69] width 181 height 61
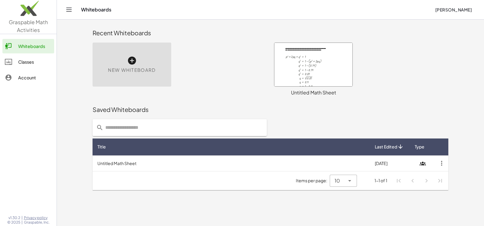
drag, startPoint x: 313, startPoint y: 51, endPoint x: 290, endPoint y: 66, distance: 26.7
drag, startPoint x: 290, startPoint y: 66, endPoint x: 277, endPoint y: 86, distance: 24.1
drag, startPoint x: 277, startPoint y: 86, endPoint x: 431, endPoint y: 85, distance: 153.8
drag, startPoint x: 431, startPoint y: 85, endPoint x: 319, endPoint y: 94, distance: 112.2
drag, startPoint x: 319, startPoint y: 94, endPoint x: 162, endPoint y: 97, distance: 156.6
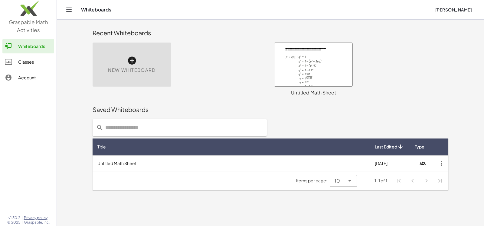
click at [162, 97] on div "New Whiteboard" at bounding box center [179, 69] width 181 height 61
